Goal: Task Accomplishment & Management: Manage account settings

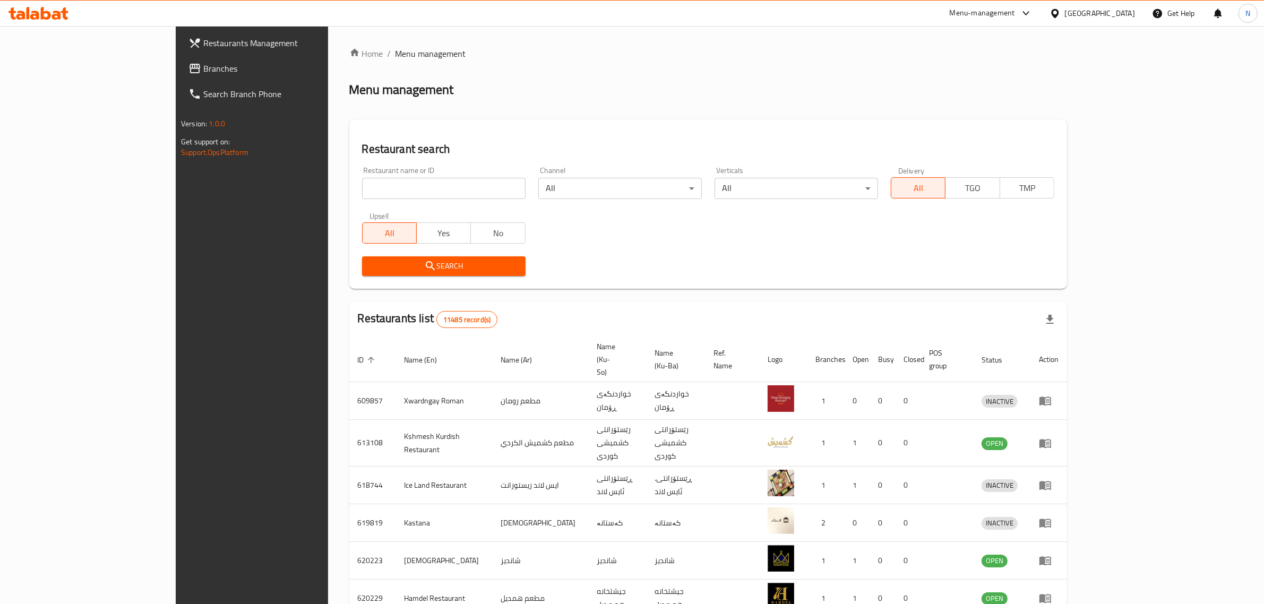
click at [378, 187] on input "search" at bounding box center [443, 188] width 163 height 21
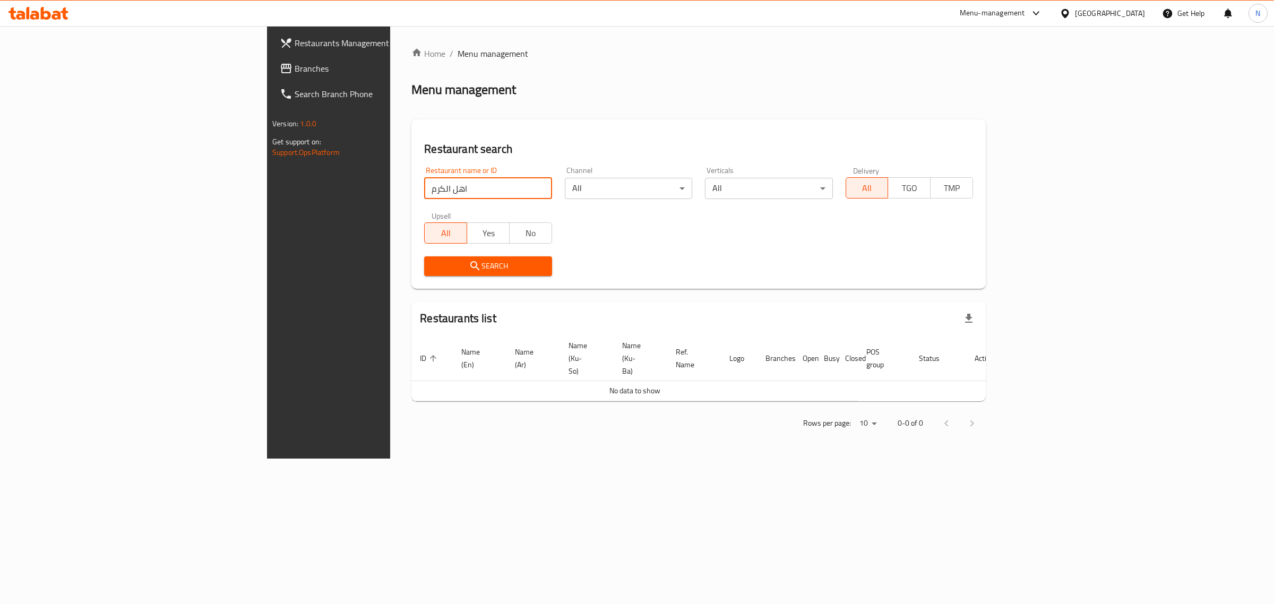
click at [424, 183] on input "اهل الكرم" at bounding box center [487, 188] width 127 height 21
type input "أهل الكرم"
click button "Search" at bounding box center [487, 266] width 127 height 20
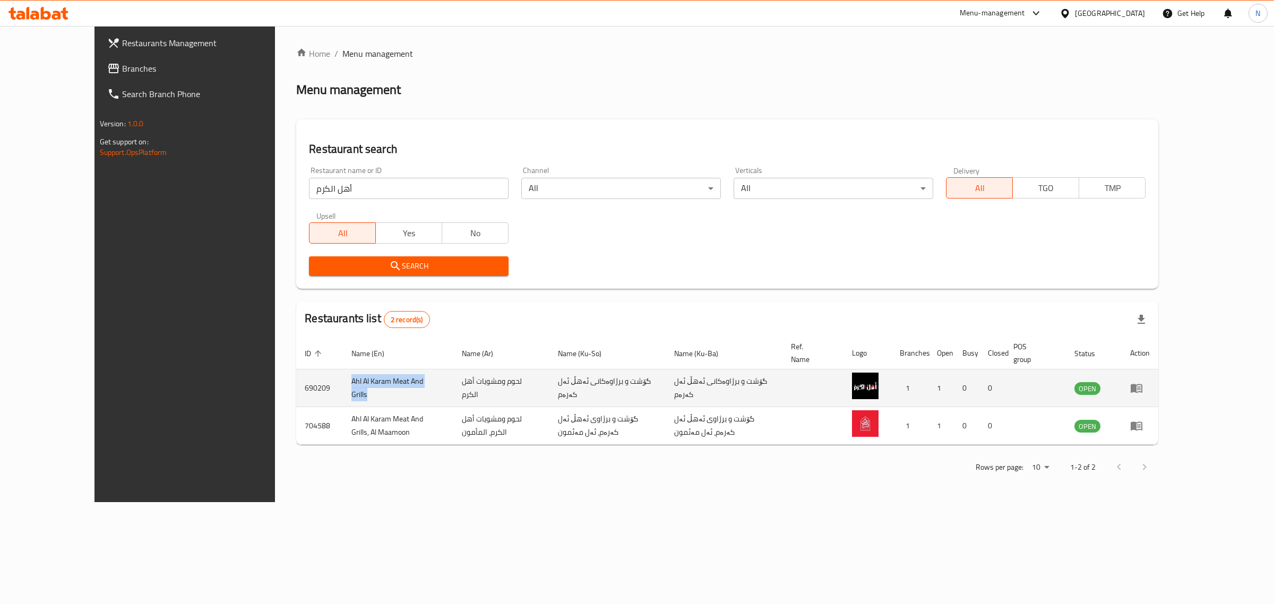
drag, startPoint x: 290, startPoint y: 376, endPoint x: 383, endPoint y: 375, distance: 93.4
click at [383, 375] on td "Ahl Al Karam Meat And Grills" at bounding box center [398, 388] width 110 height 38
copy td "Ahl Al Karam Meat And Grills"
click at [34, 10] on icon at bounding box center [38, 13] width 60 height 13
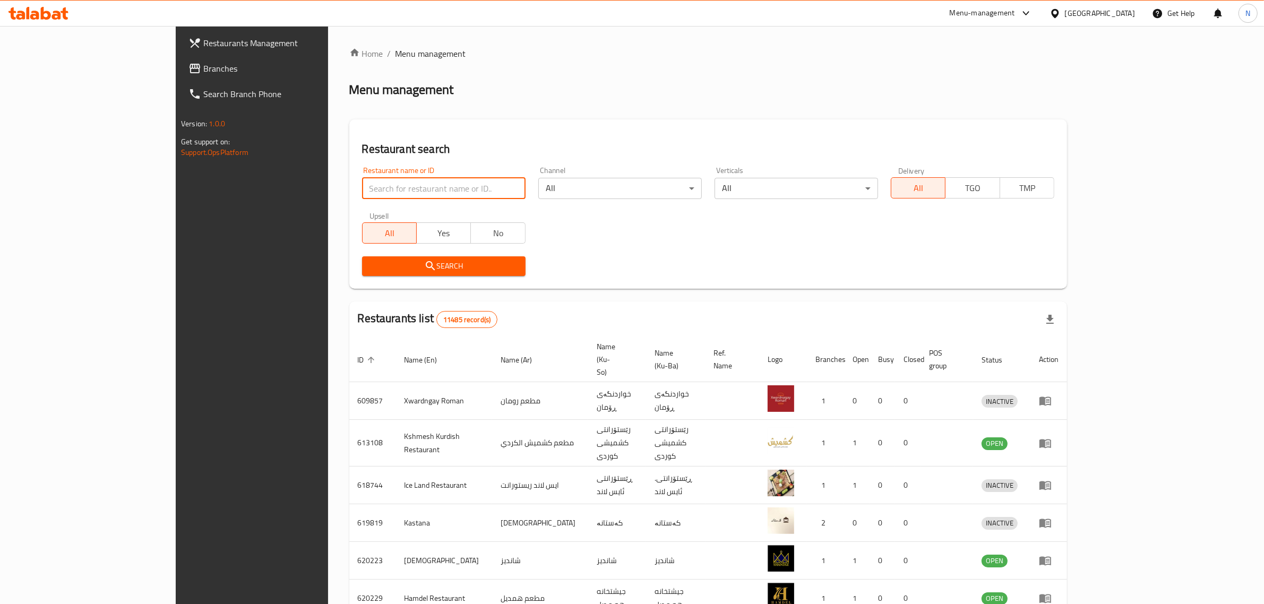
click at [402, 186] on input "search" at bounding box center [443, 188] width 163 height 21
paste input "694251"
type input "694251"
click at [439, 257] on button "Search" at bounding box center [443, 266] width 163 height 20
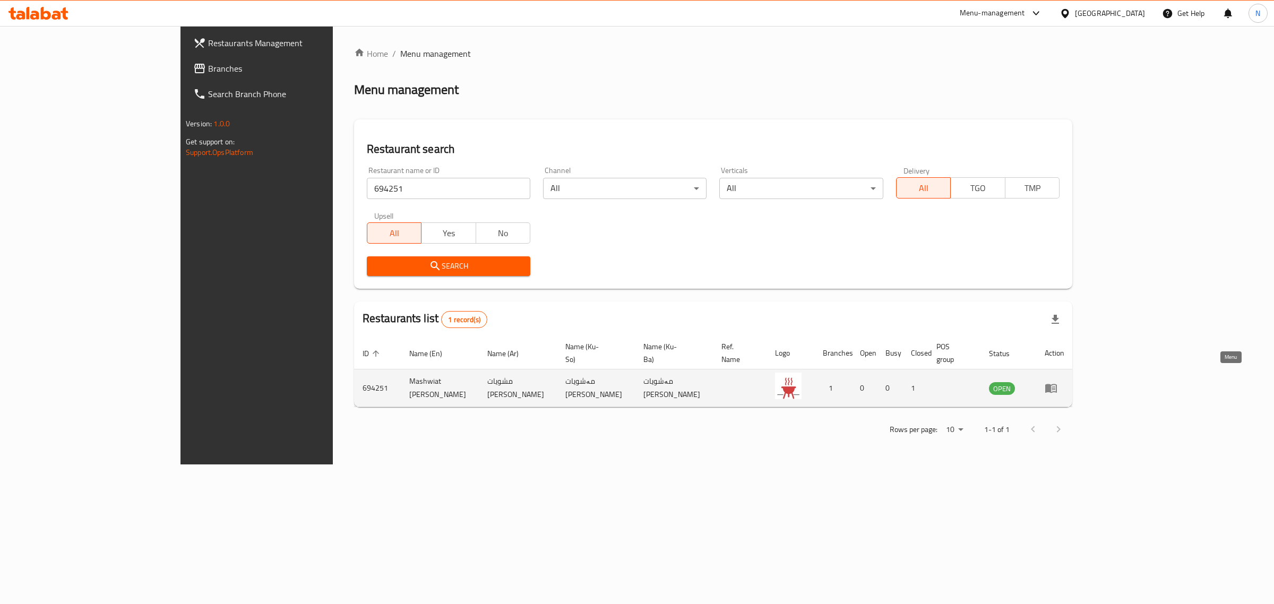
click at [1057, 384] on icon "enhanced table" at bounding box center [1051, 388] width 12 height 9
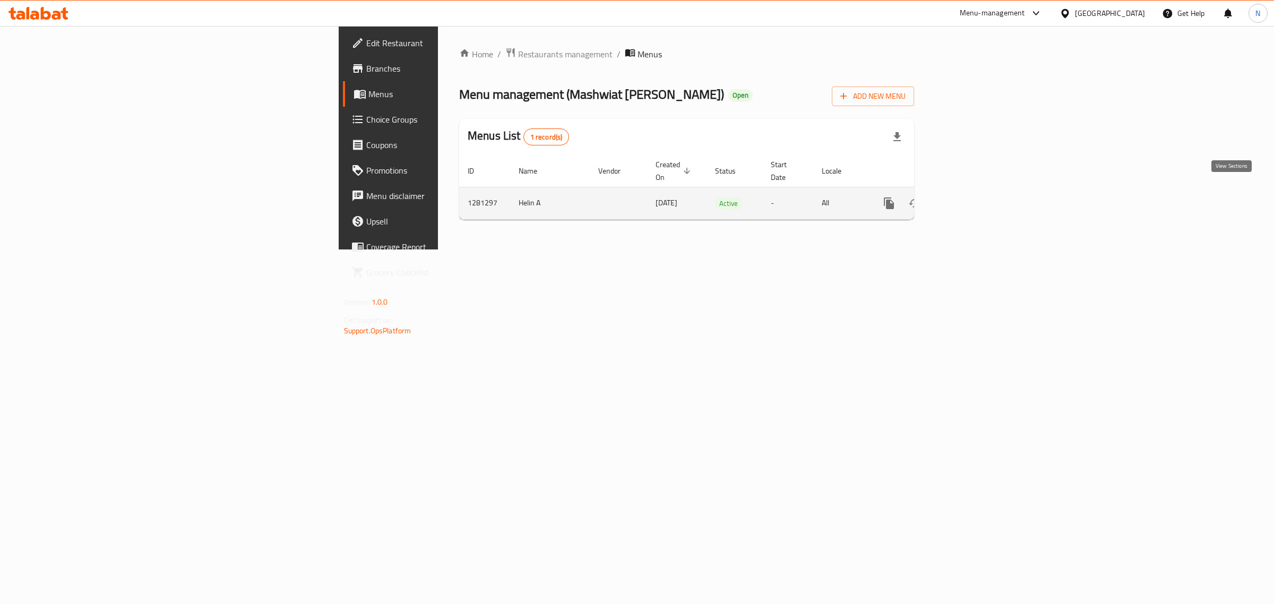
click at [978, 193] on link "enhanced table" at bounding box center [965, 203] width 25 height 25
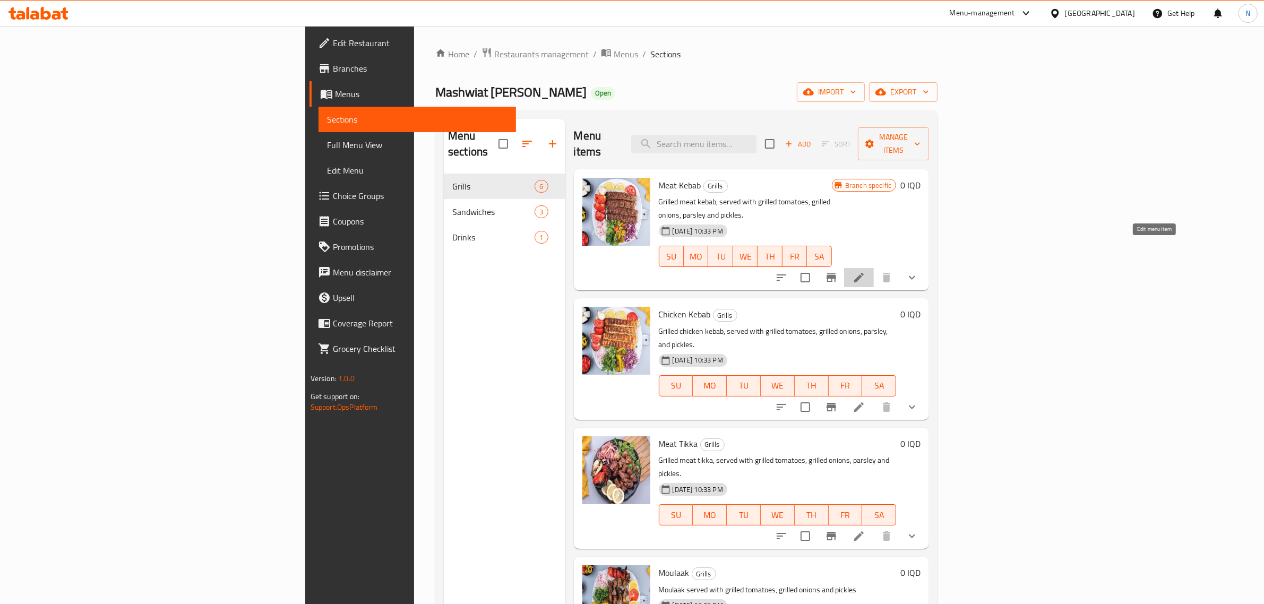
click at [865, 271] on icon at bounding box center [858, 277] width 13 height 13
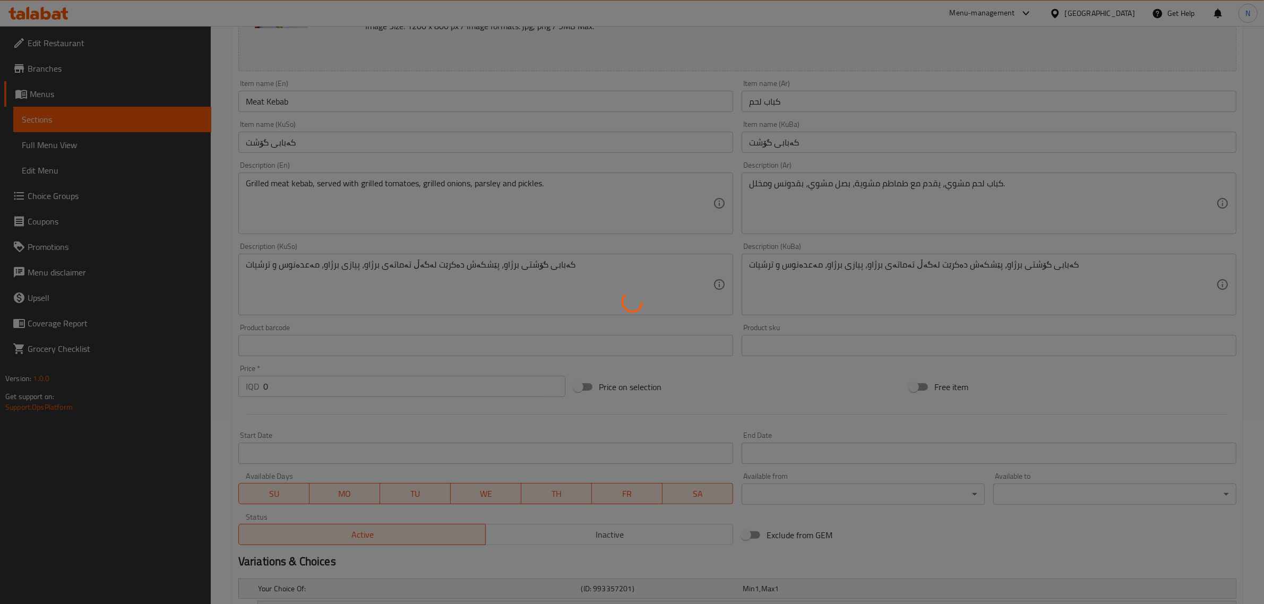
scroll to position [295, 0]
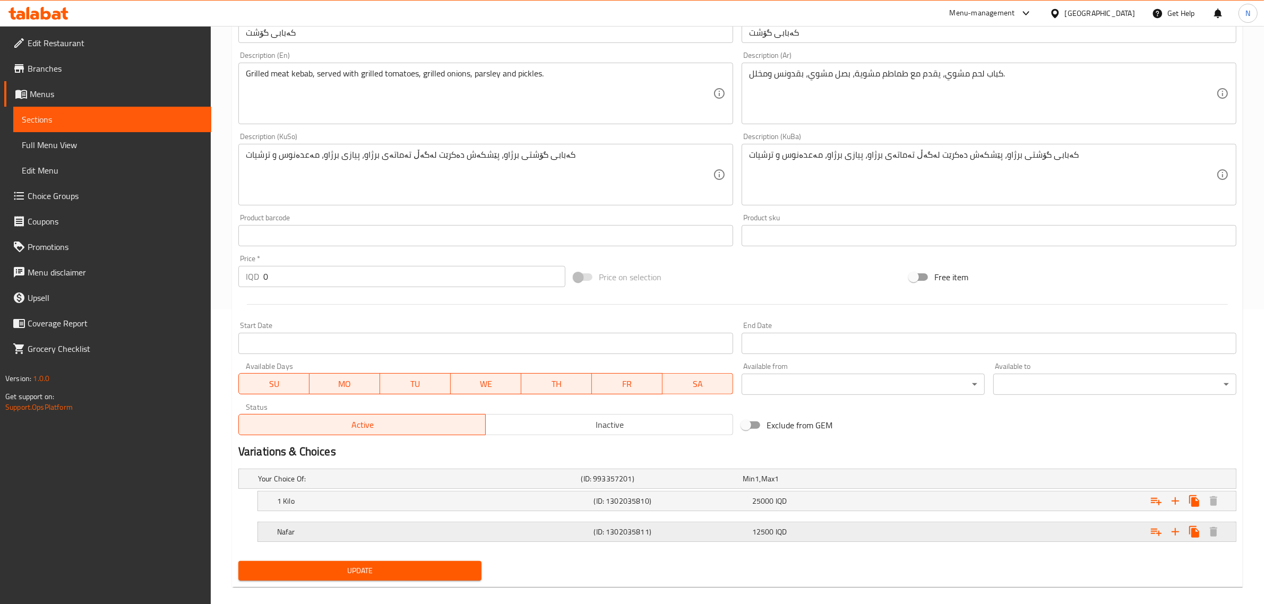
click at [750, 525] on div "12500 IQD" at bounding box center [829, 531] width 158 height 15
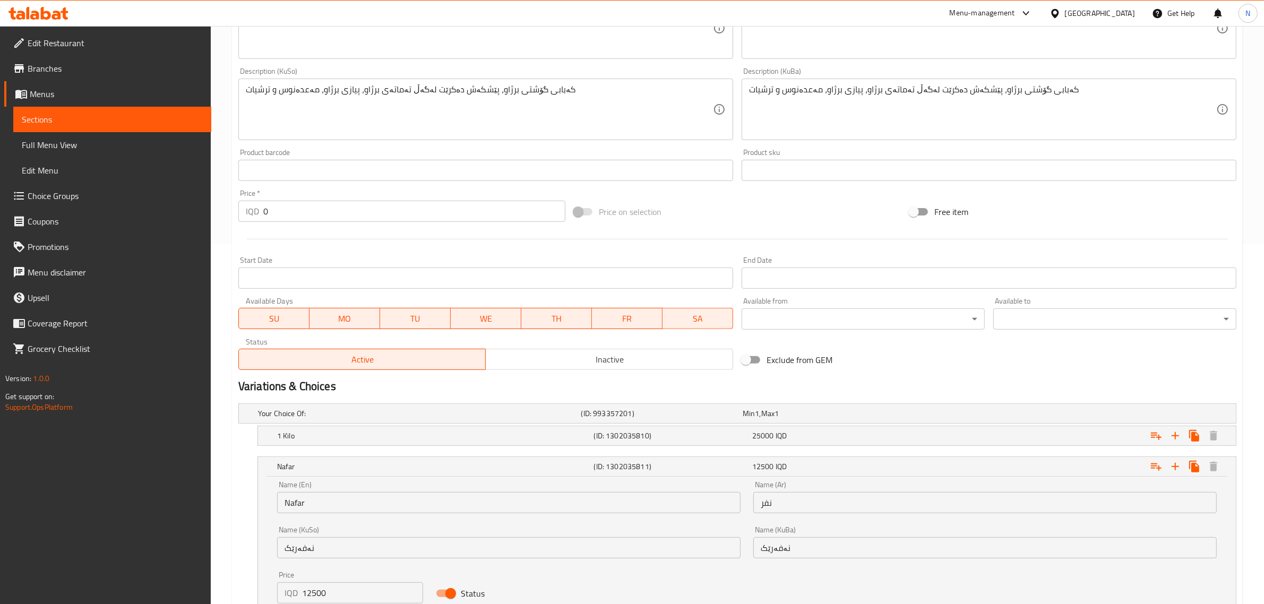
scroll to position [443, 0]
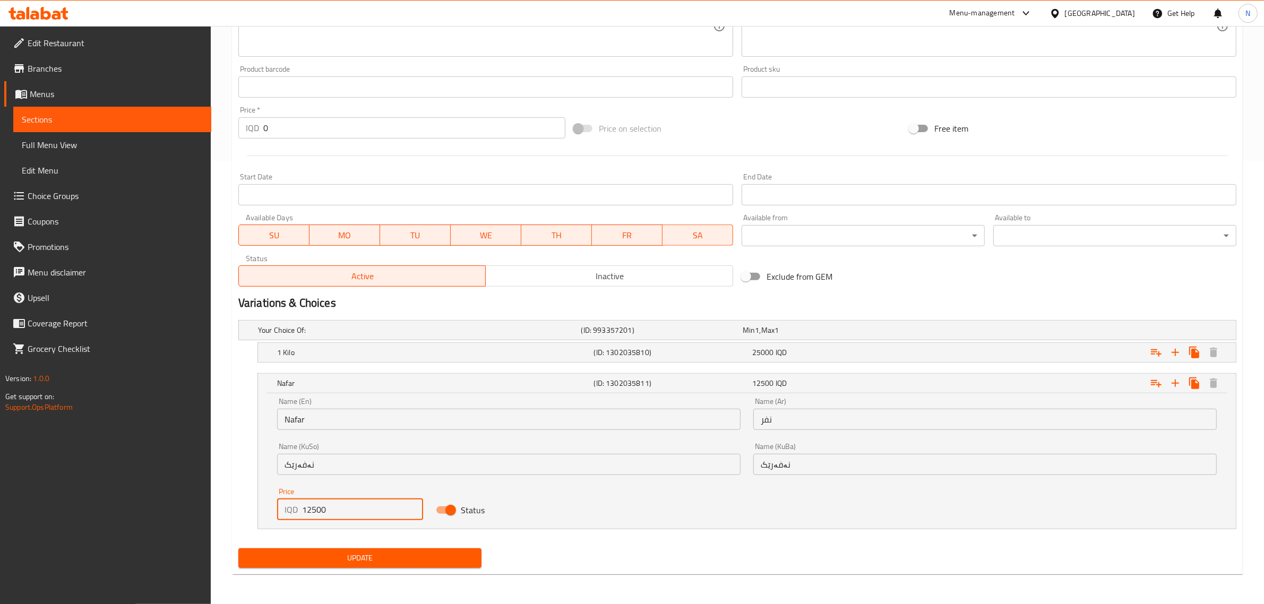
drag, startPoint x: 316, startPoint y: 509, endPoint x: 223, endPoint y: 519, distance: 93.3
click at [223, 519] on div "Home / Restaurants management / Menus / Sections / item / update Grills section…" at bounding box center [737, 93] width 1053 height 1021
type input "14000"
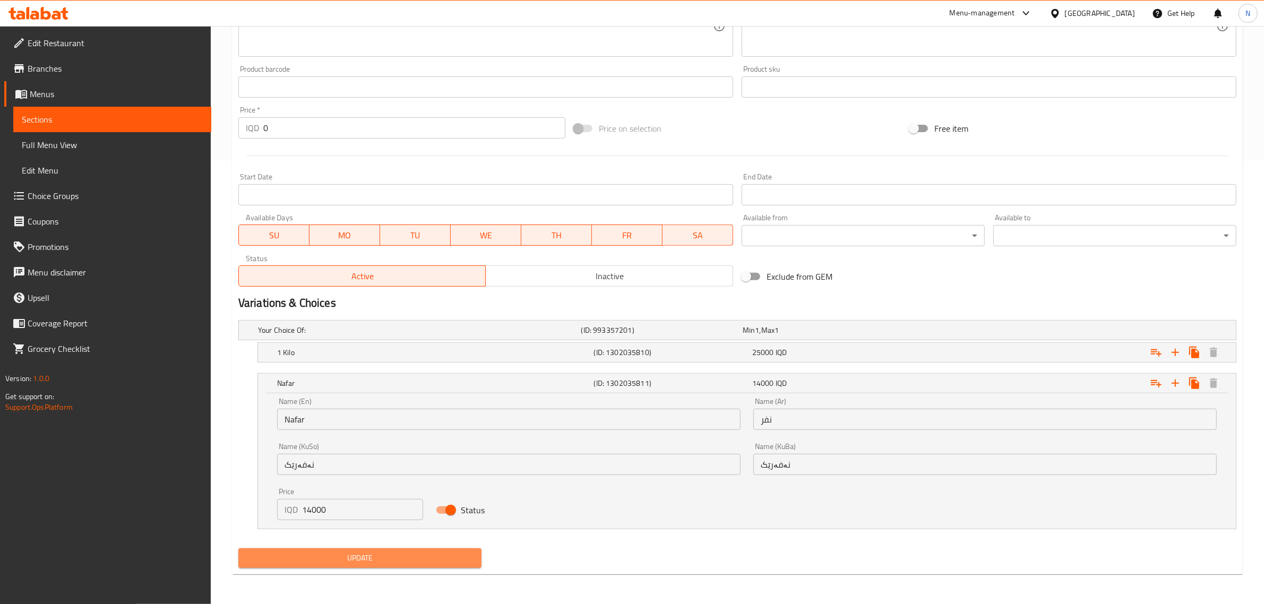
click at [359, 552] on span "Update" at bounding box center [360, 557] width 226 height 13
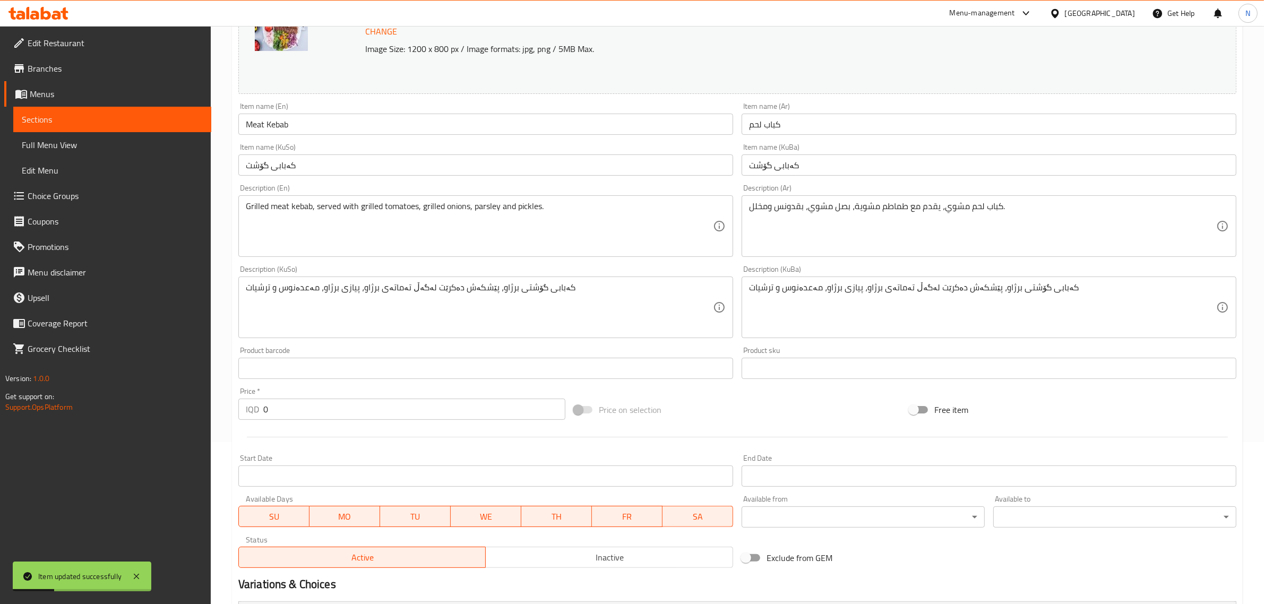
scroll to position [0, 0]
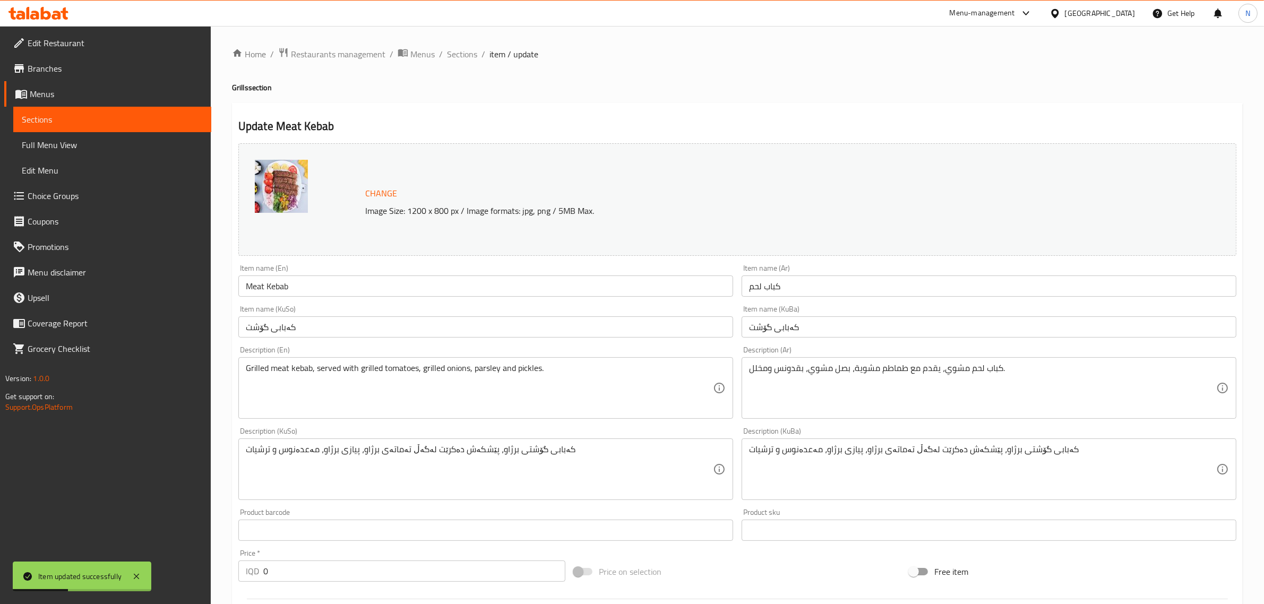
click at [464, 62] on div "Home / Restaurants management / Menus / Sections / item / update Grills section…" at bounding box center [737, 536] width 1010 height 979
click at [463, 53] on span "Sections" at bounding box center [462, 54] width 30 height 13
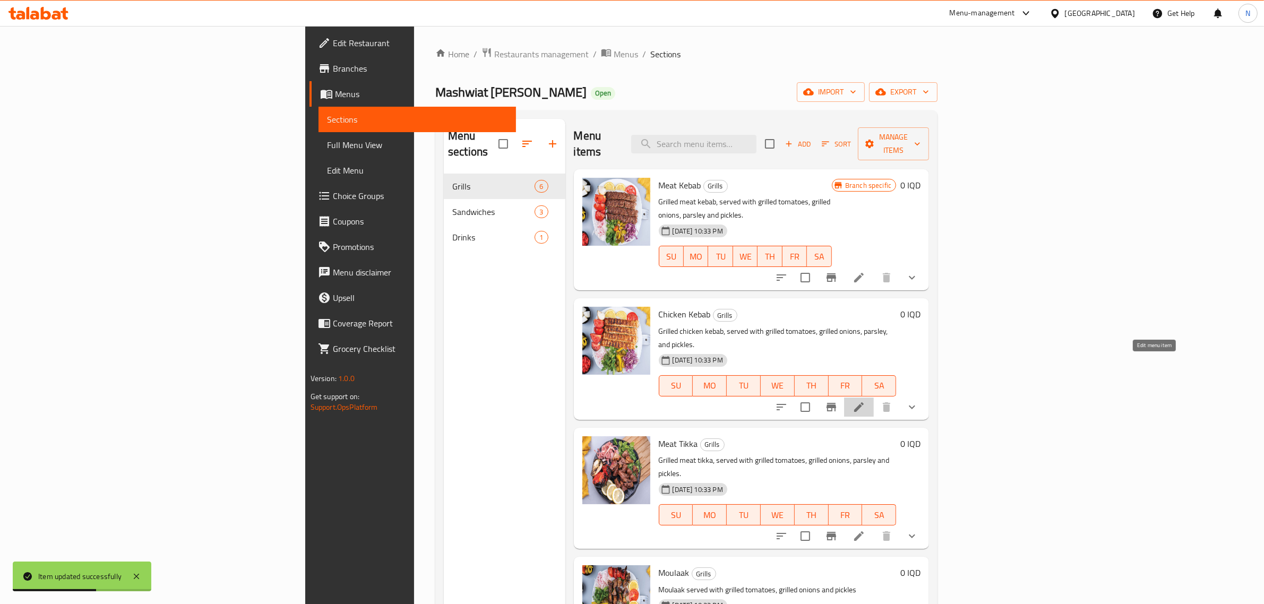
click at [865, 401] on icon at bounding box center [858, 407] width 13 height 13
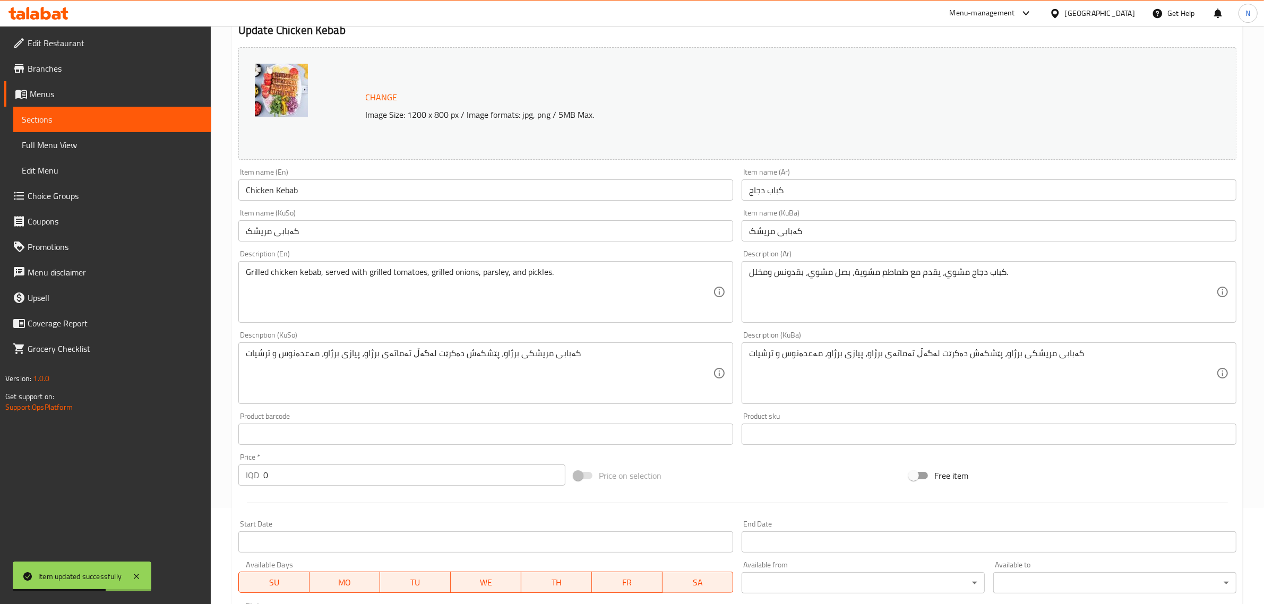
scroll to position [307, 0]
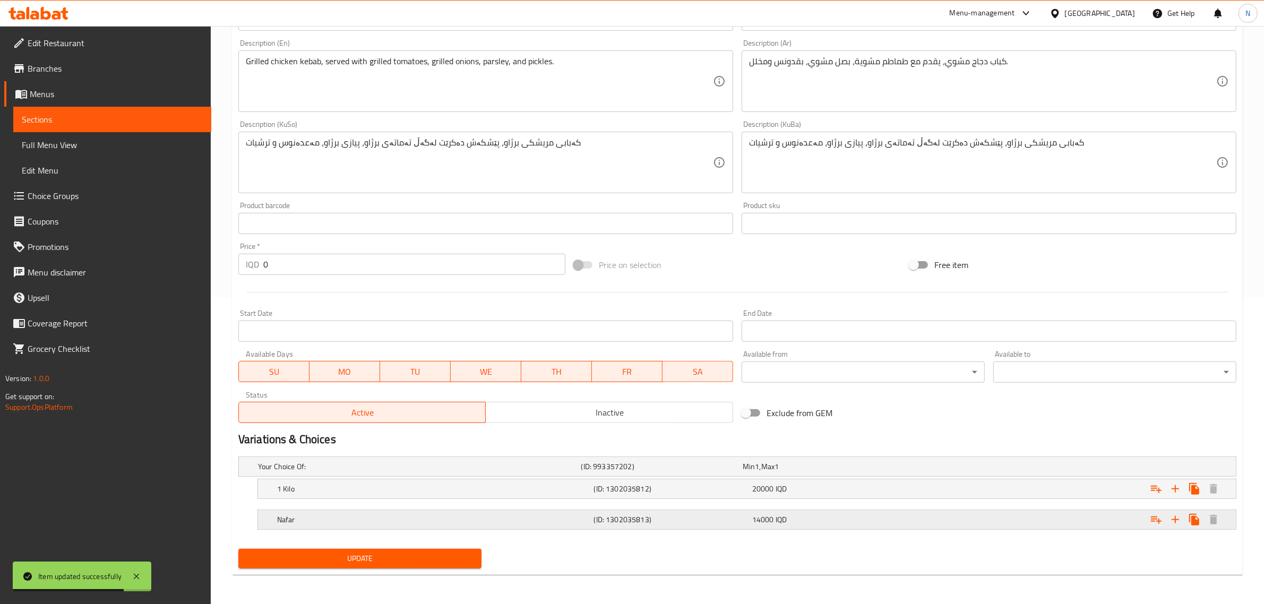
click at [649, 520] on h5 "(ID: 1302035813)" at bounding box center [671, 519] width 154 height 11
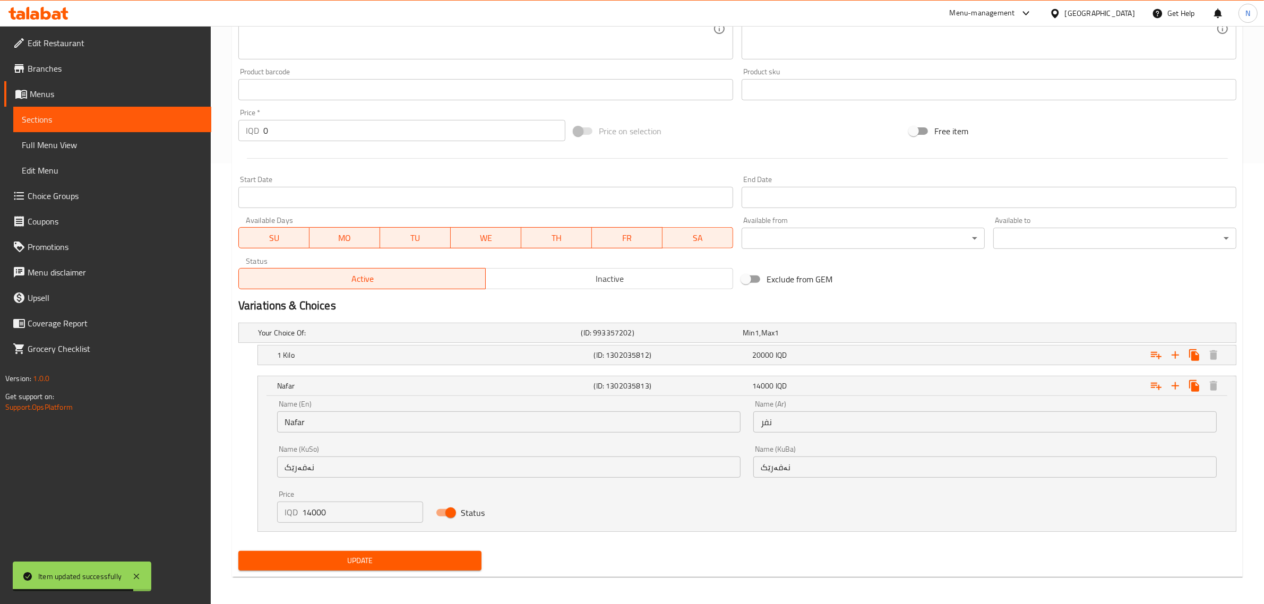
scroll to position [443, 0]
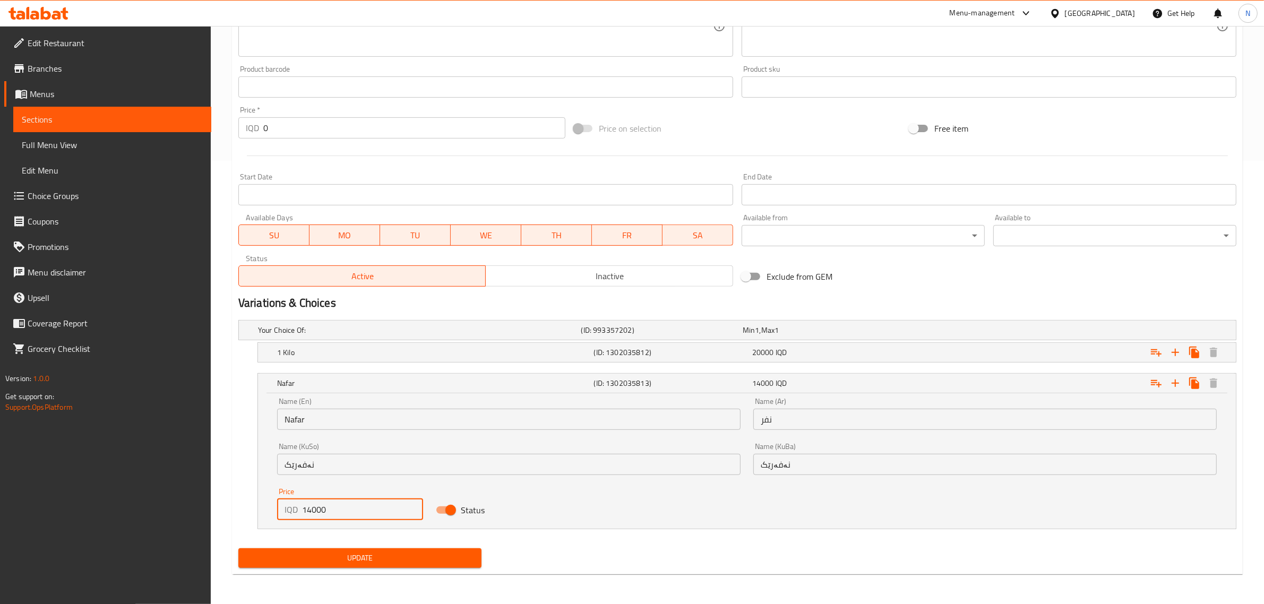
drag, startPoint x: 311, startPoint y: 510, endPoint x: 241, endPoint y: 516, distance: 69.8
click at [241, 516] on div "Nafar (ID: 1302035813) 14000 IQD Name (En) Nafar Name (En) Name (Ar) نفر Name (…" at bounding box center [737, 451] width 998 height 156
type input "8000"
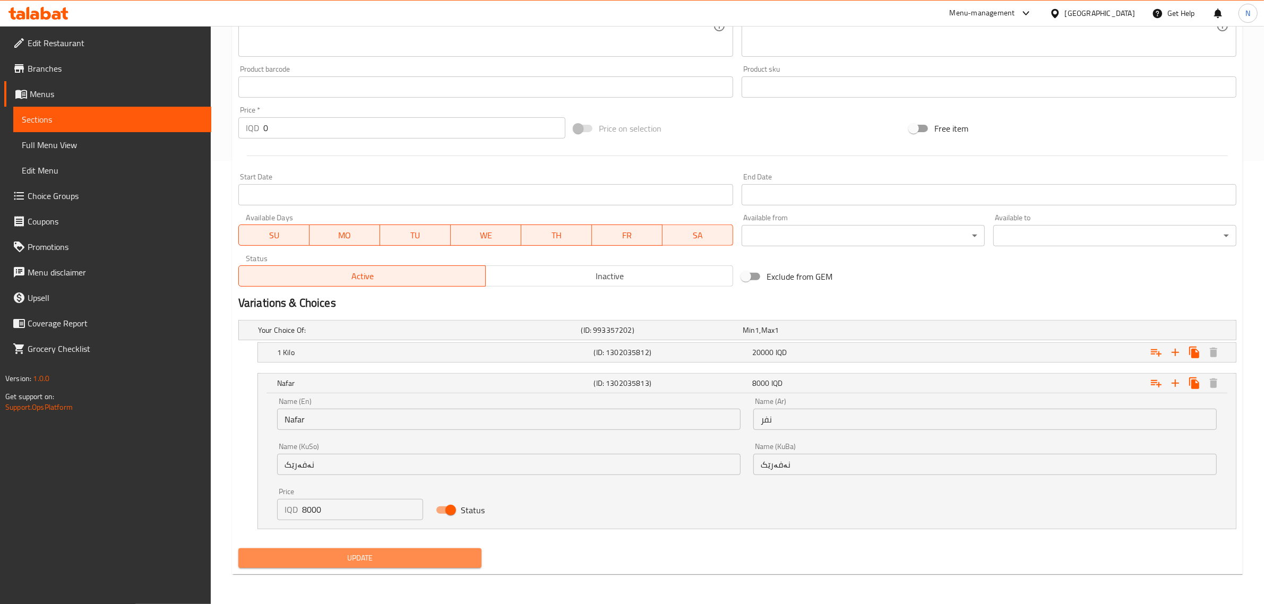
click at [322, 556] on span "Update" at bounding box center [360, 557] width 226 height 13
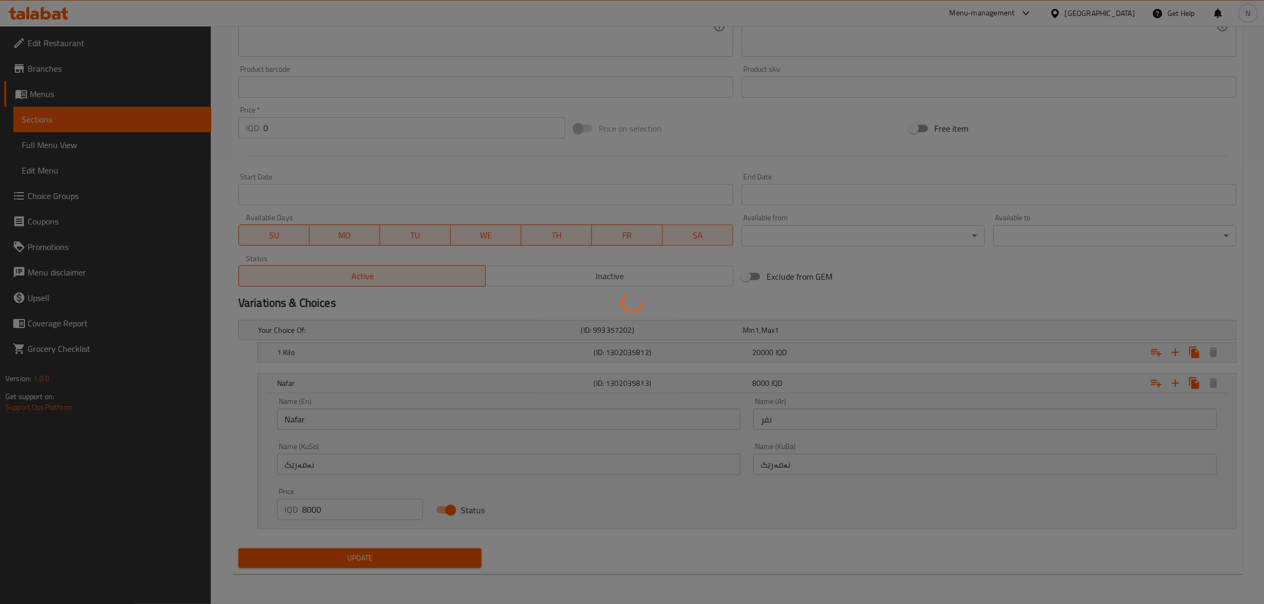
scroll to position [0, 0]
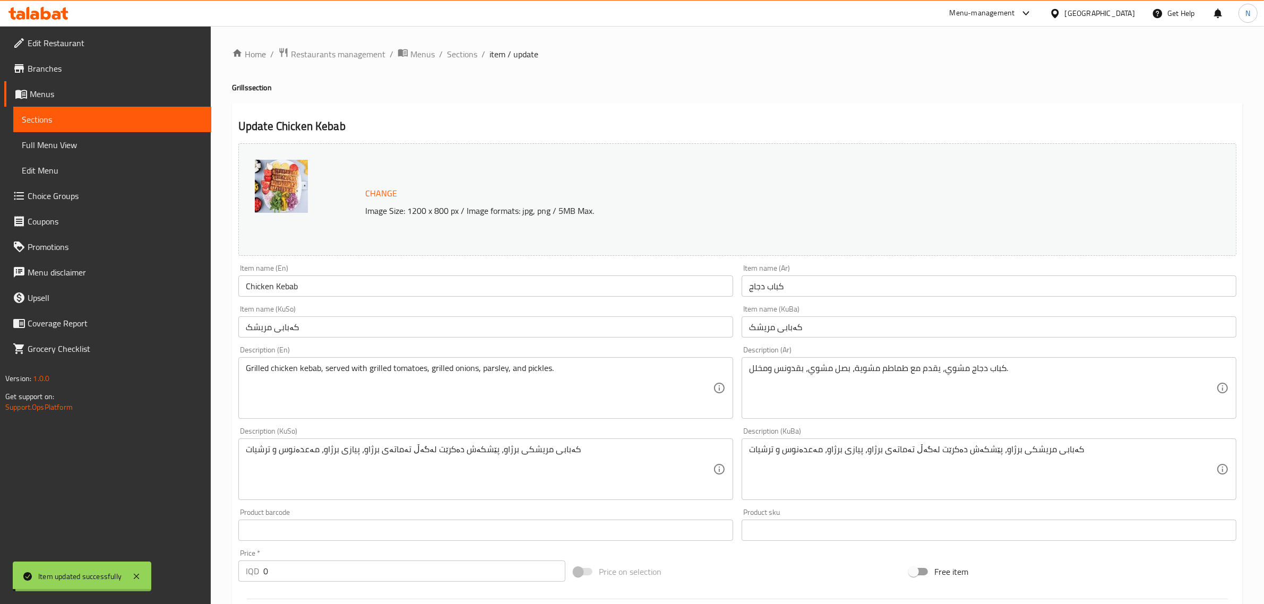
click at [467, 49] on span "Sections" at bounding box center [462, 54] width 30 height 13
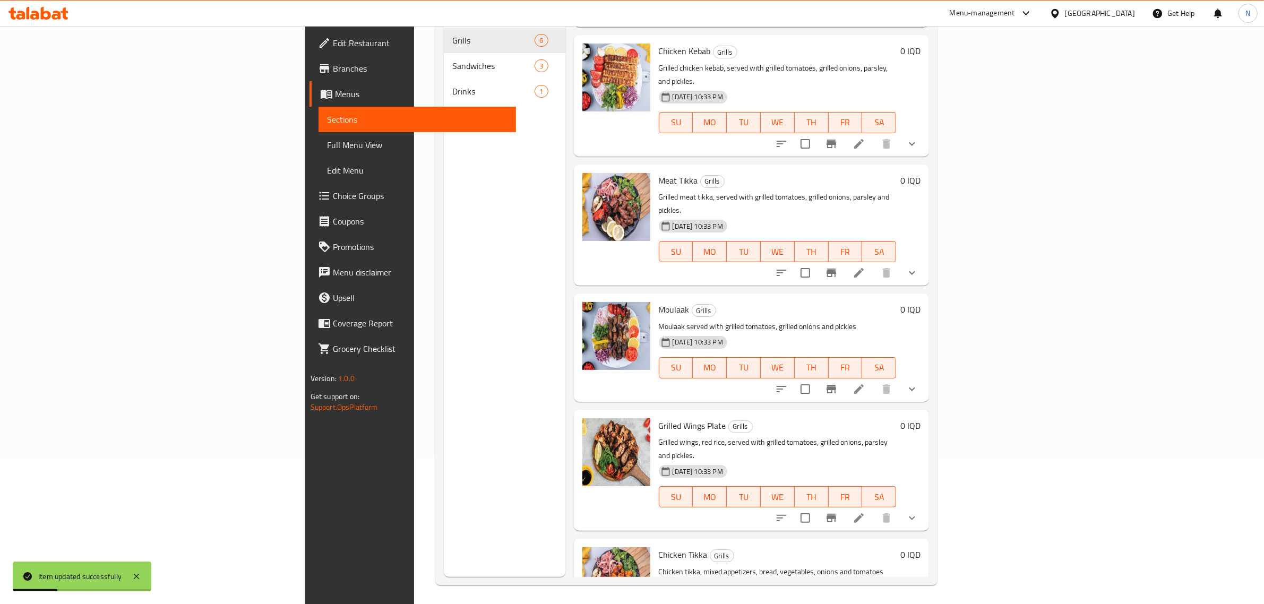
scroll to position [149, 0]
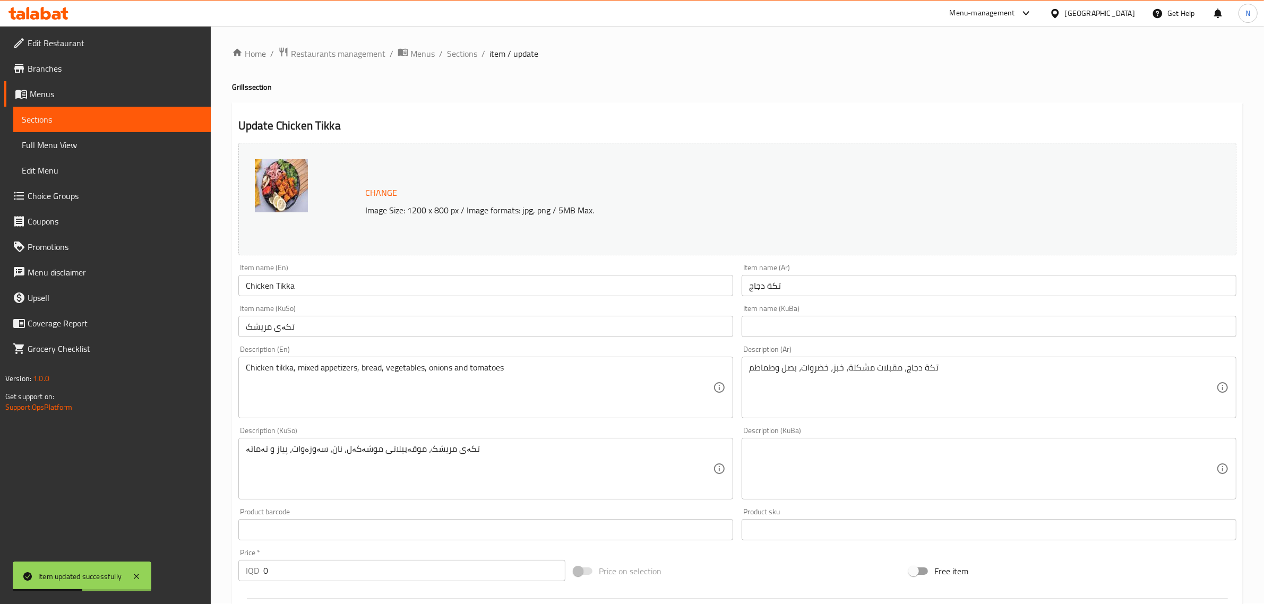
scroll to position [325, 0]
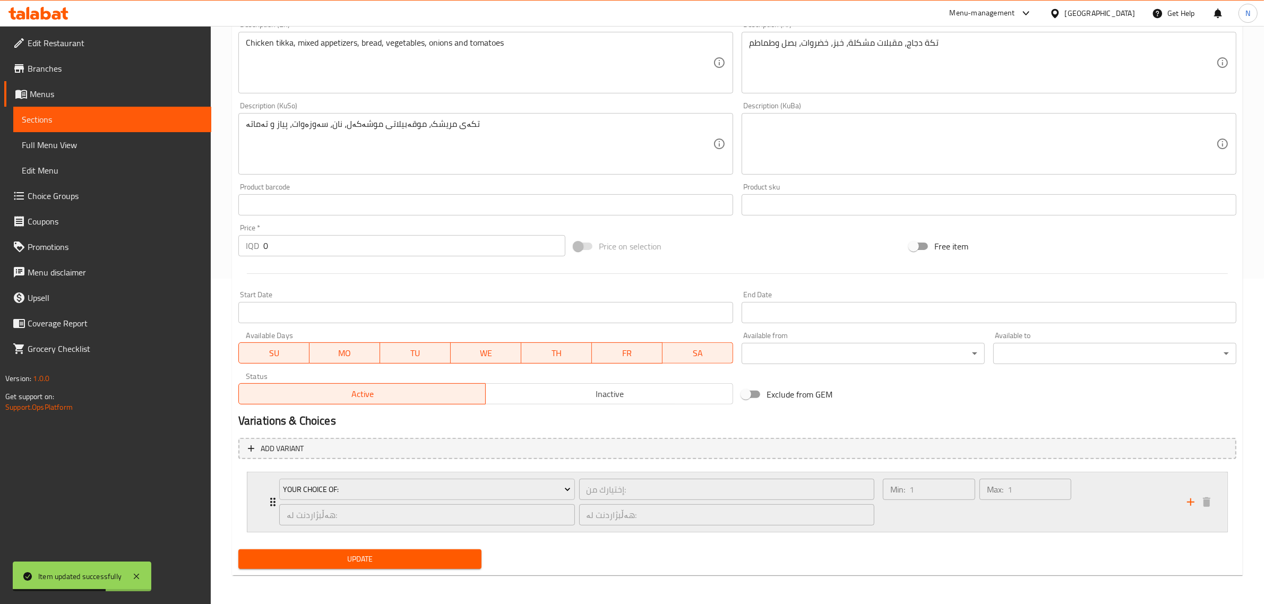
click at [577, 478] on div "إختيارك من: ​" at bounding box center [727, 489] width 300 height 25
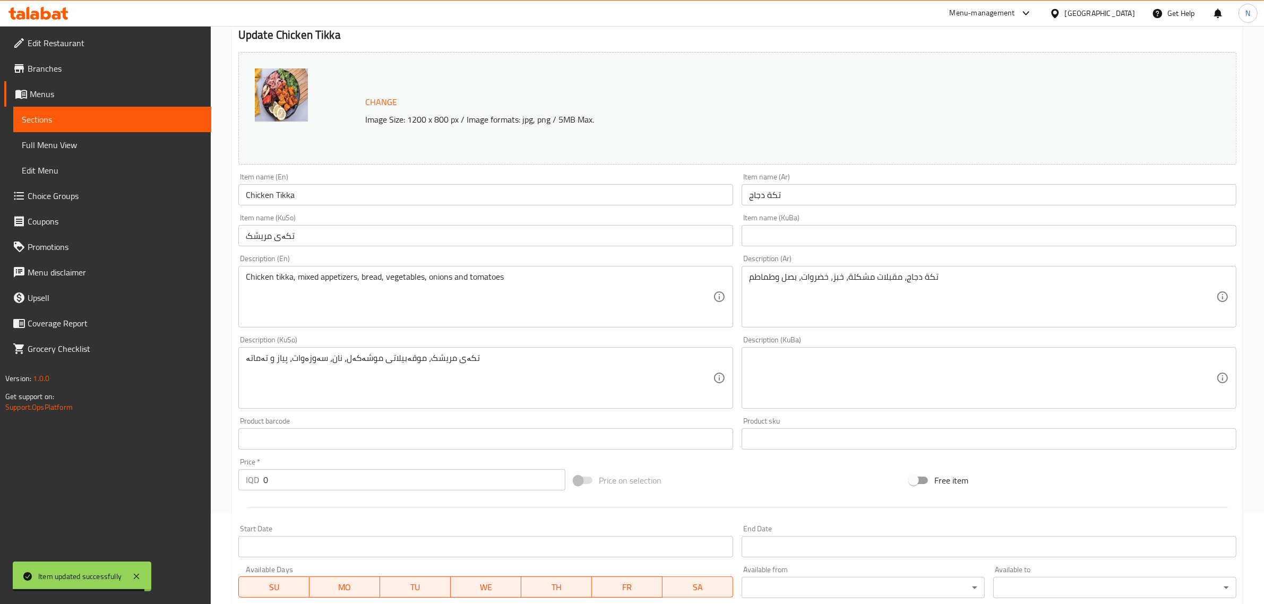
scroll to position [0, 0]
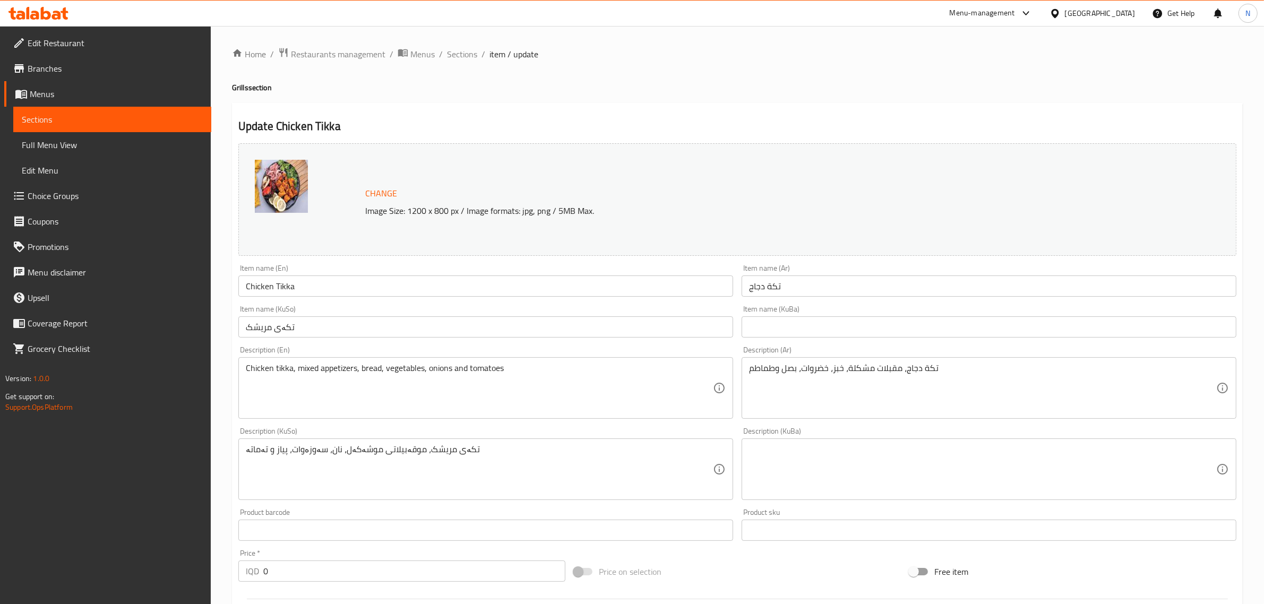
click at [301, 292] on input "Chicken Tikka" at bounding box center [485, 285] width 495 height 21
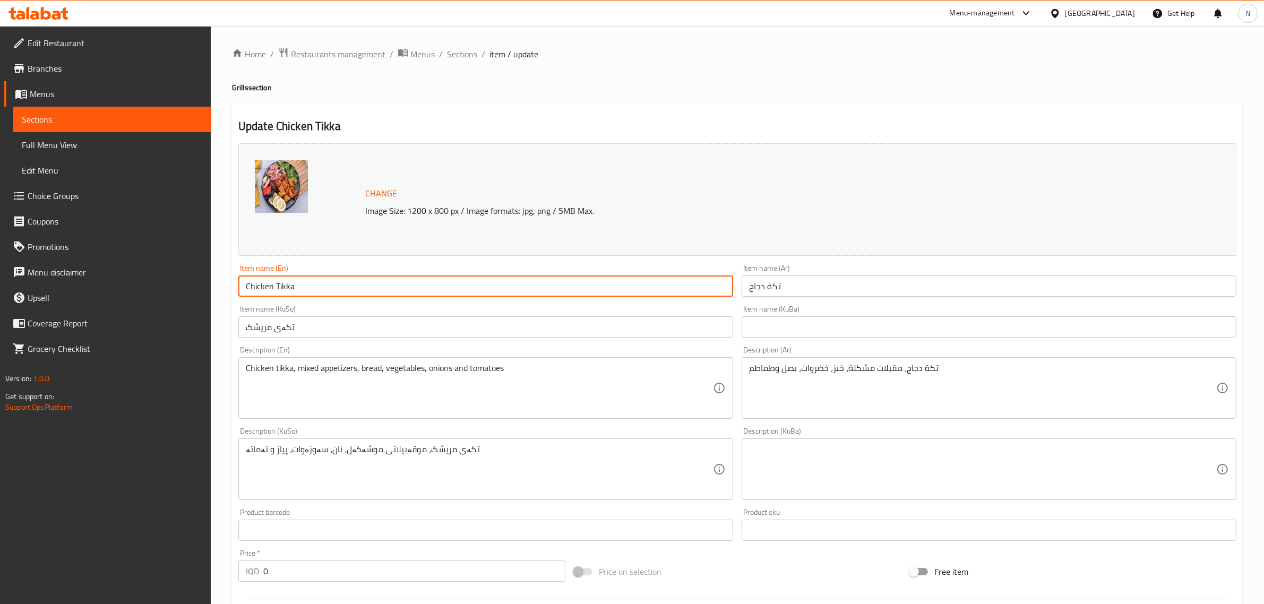
click at [301, 292] on input "Chicken Tikka" at bounding box center [485, 285] width 495 height 21
click at [65, 12] on icon at bounding box center [64, 13] width 7 height 12
